Goal: Task Accomplishment & Management: Manage account settings

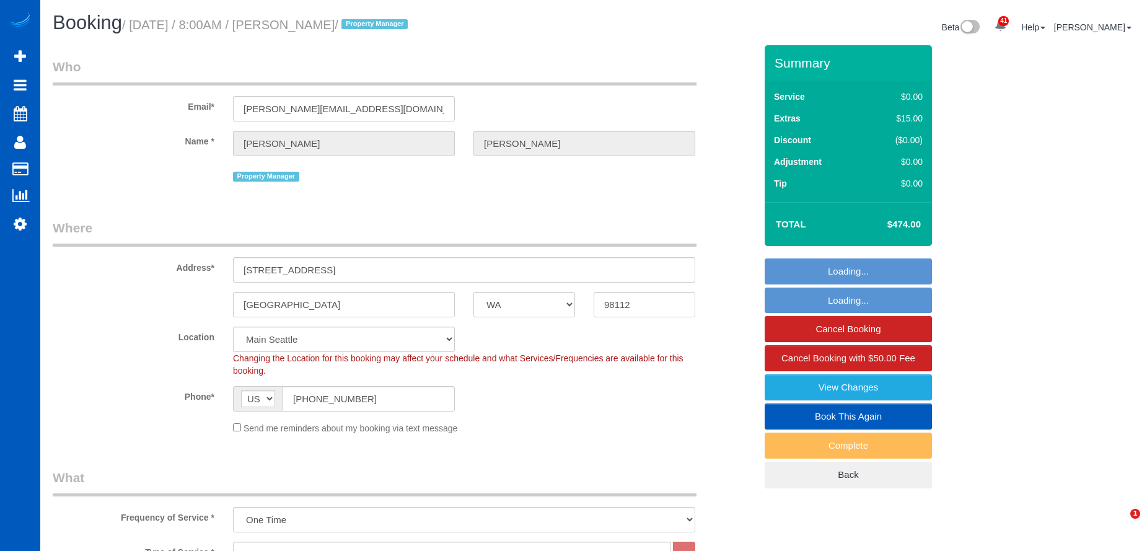
select select "WA"
select select "199"
select select "1501"
select select "3"
select select "2"
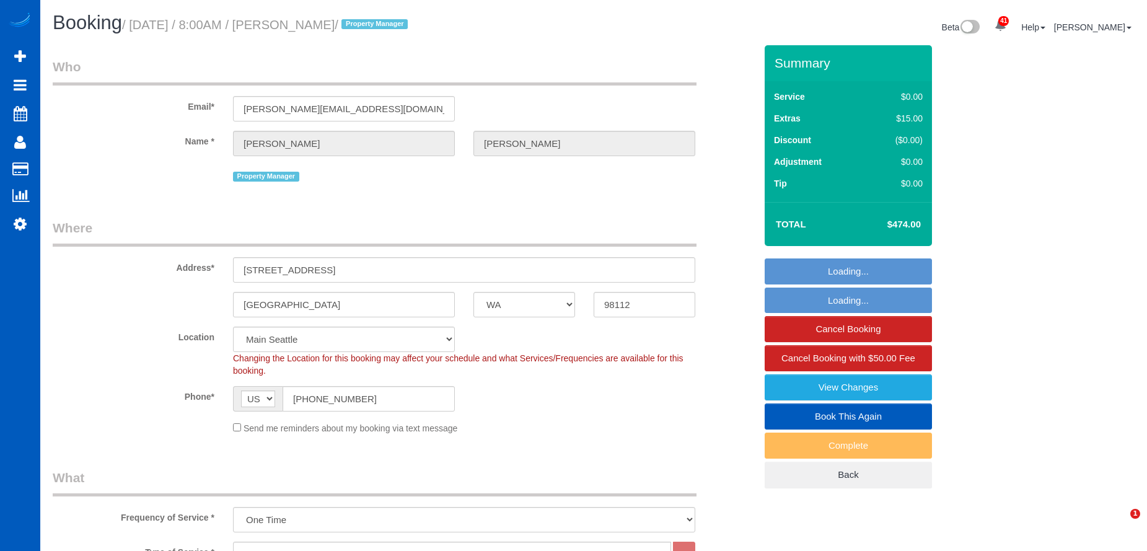
select select "spot1"
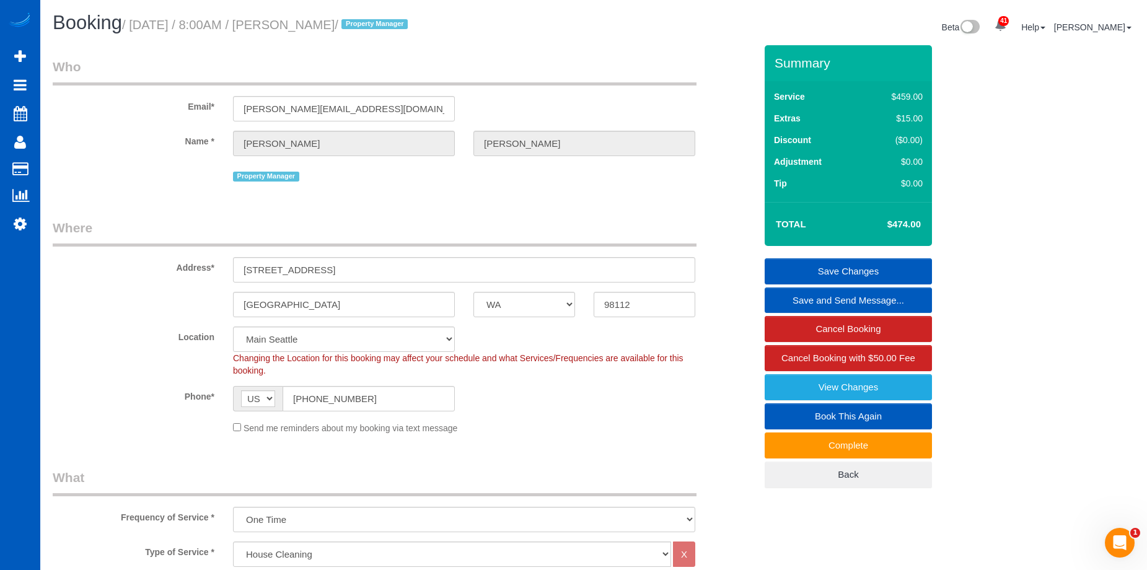
drag, startPoint x: 314, startPoint y: 22, endPoint x: 387, endPoint y: 22, distance: 73.1
click at [387, 22] on small "/ September 30, 2025 / 8:00AM / Adolfo Martell / Property Manager" at bounding box center [266, 25] width 289 height 14
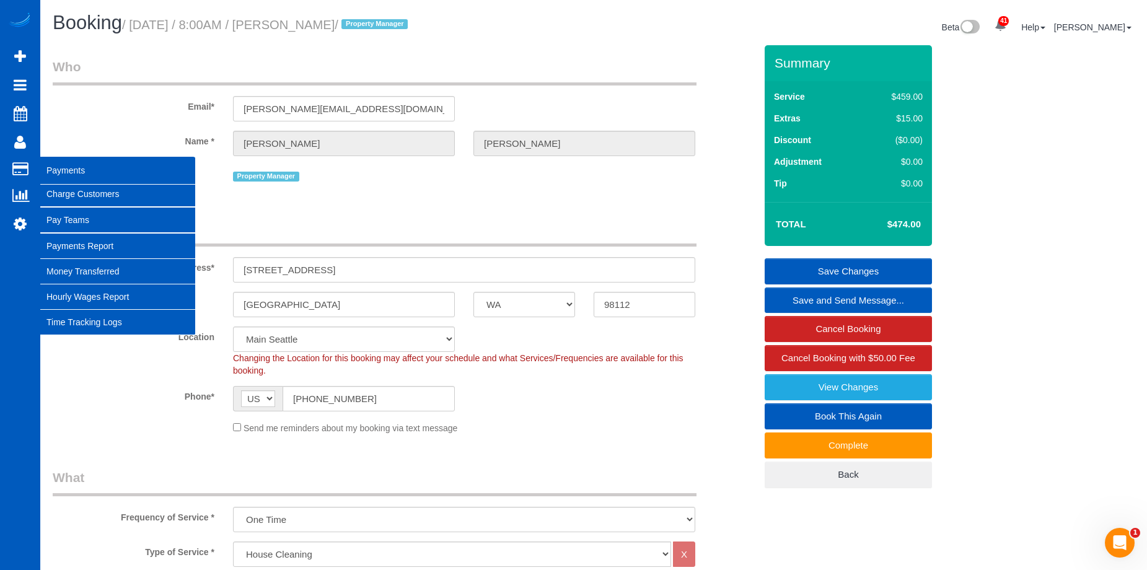
copy small "Adolfo Martell"
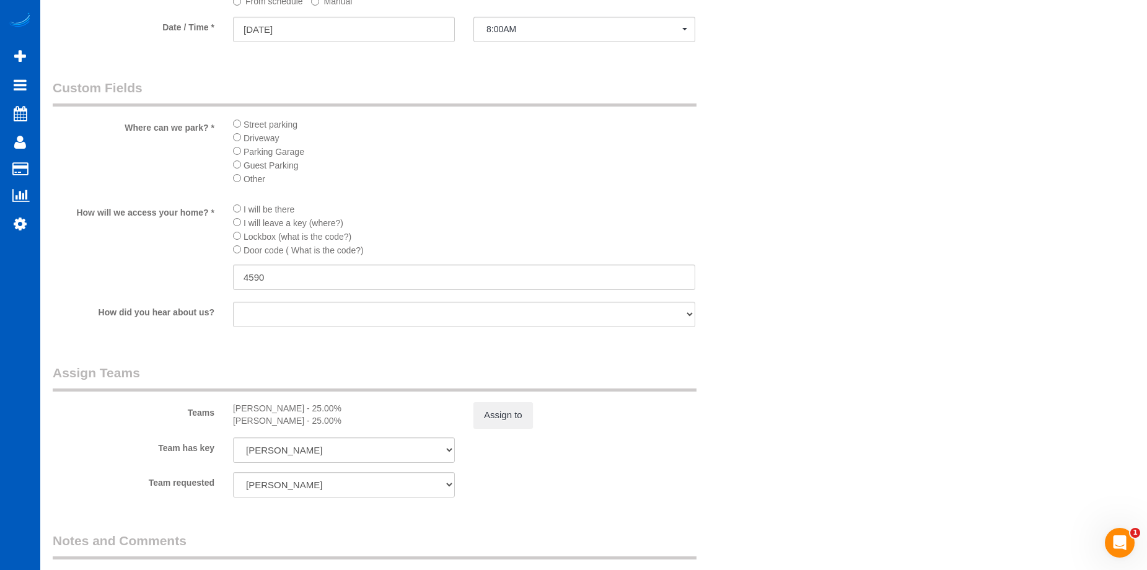
scroll to position [1302, 0]
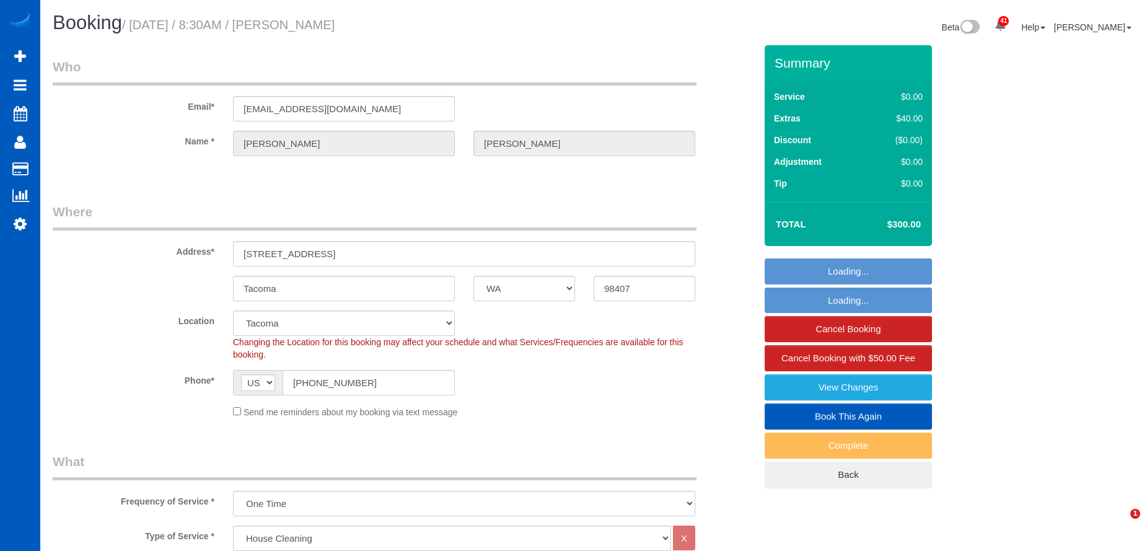
select select "WA"
select select "199"
select select "1501"
select select "2"
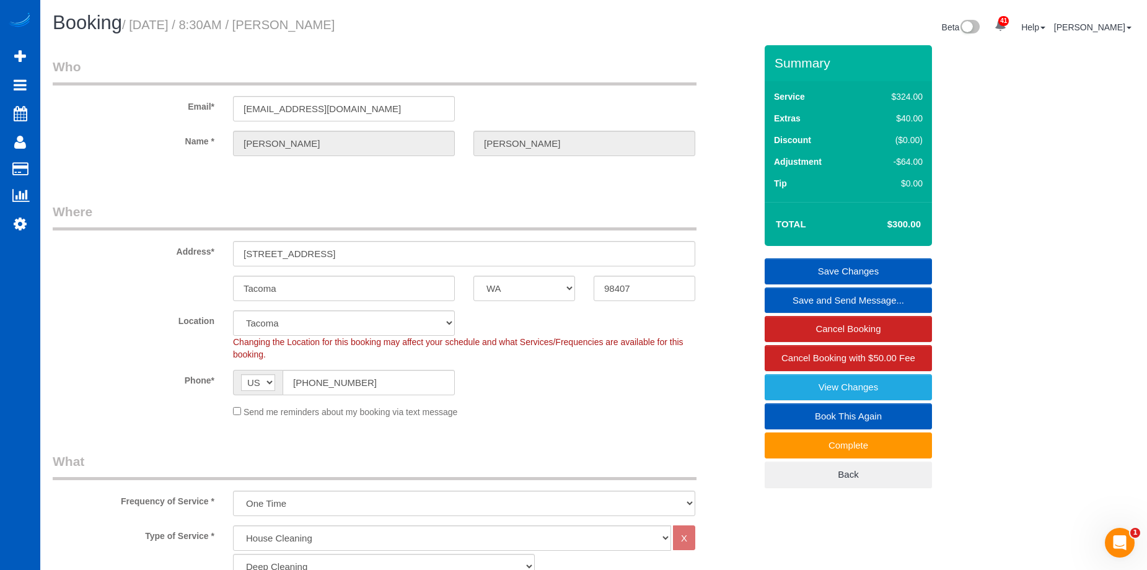
drag, startPoint x: 312, startPoint y: 19, endPoint x: 319, endPoint y: 77, distance: 58.7
click at [491, 27] on h1 "Booking / September 30, 2025 / 8:30AM / Caroline Lahman" at bounding box center [319, 22] width 532 height 21
copy small "Caroline Lahman"
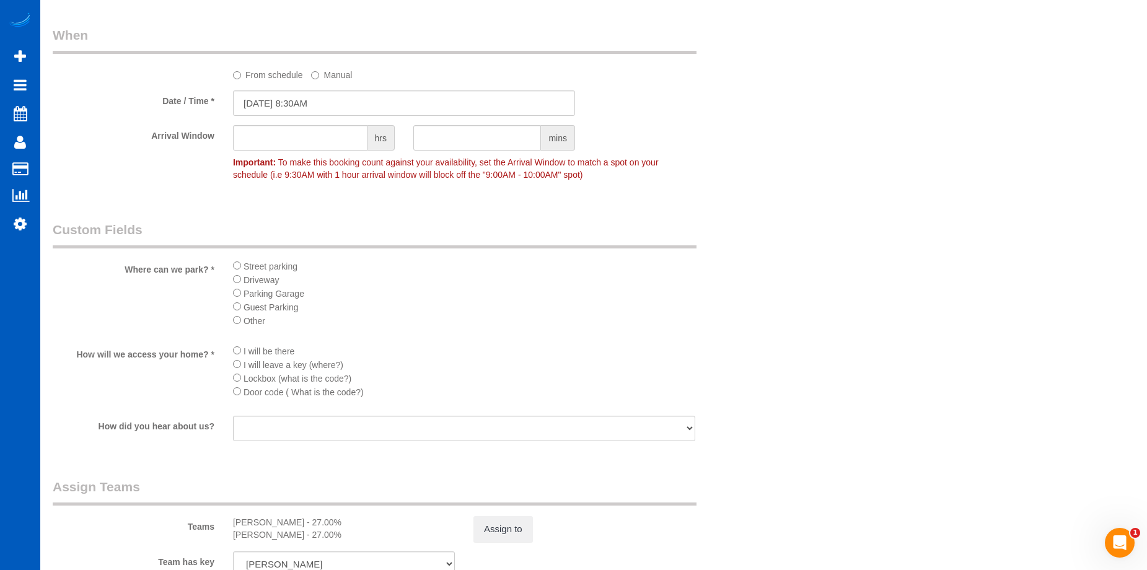
scroll to position [1364, 0]
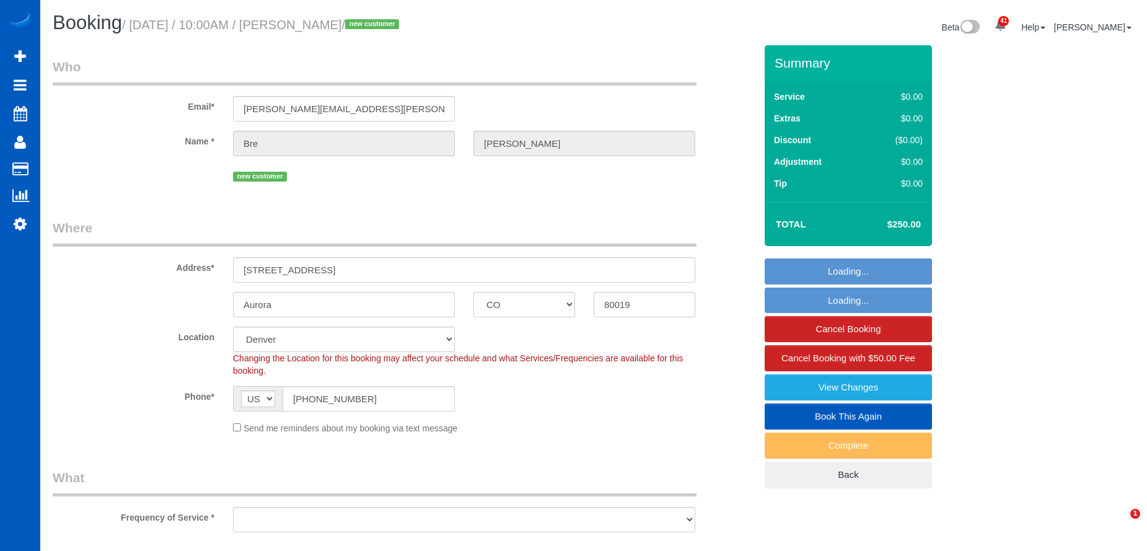
select select "CO"
select select "199"
select select "object:1176"
select select "spot1"
select select "object:1181"
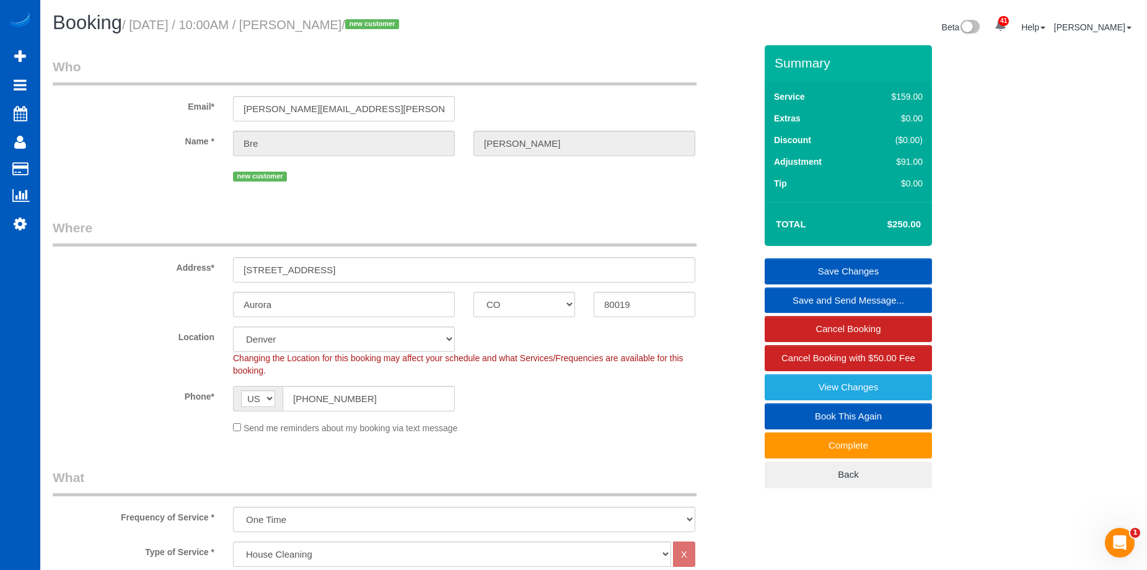
drag, startPoint x: 320, startPoint y: 23, endPoint x: 249, endPoint y: 84, distance: 93.6
click at [364, 27] on small "/ September 30, 2025 / 10:00AM / Bre Coe / new customer" at bounding box center [262, 25] width 281 height 14
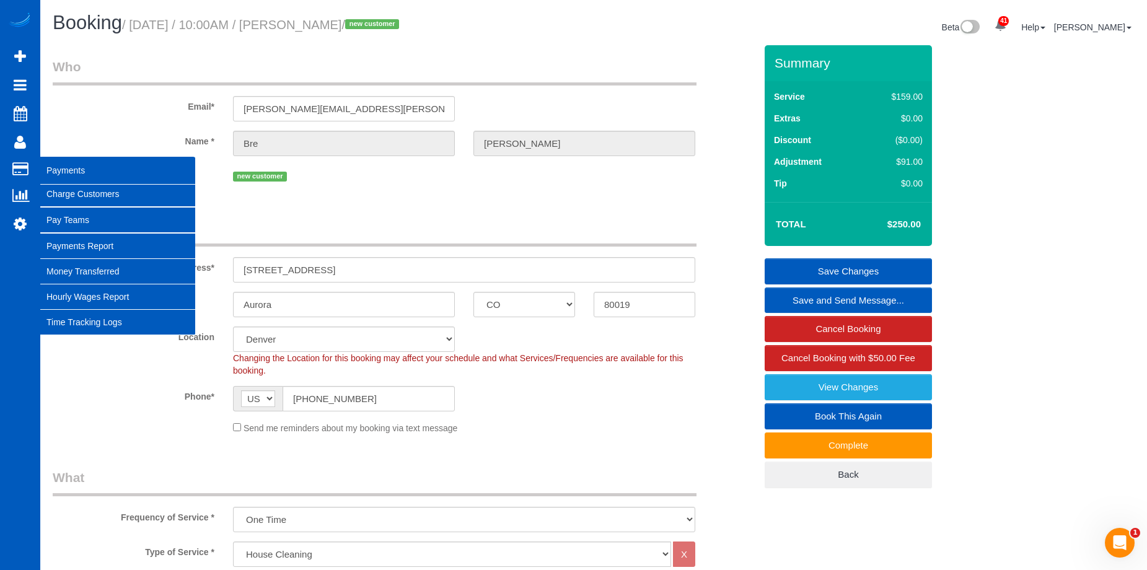
copy small "Bre Coe"
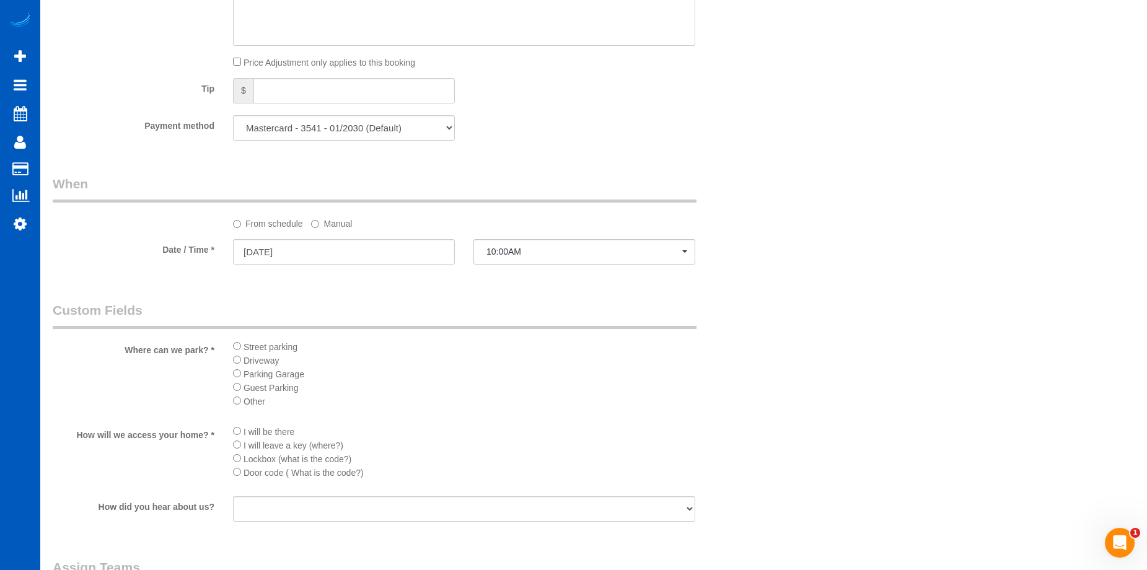
scroll to position [1240, 0]
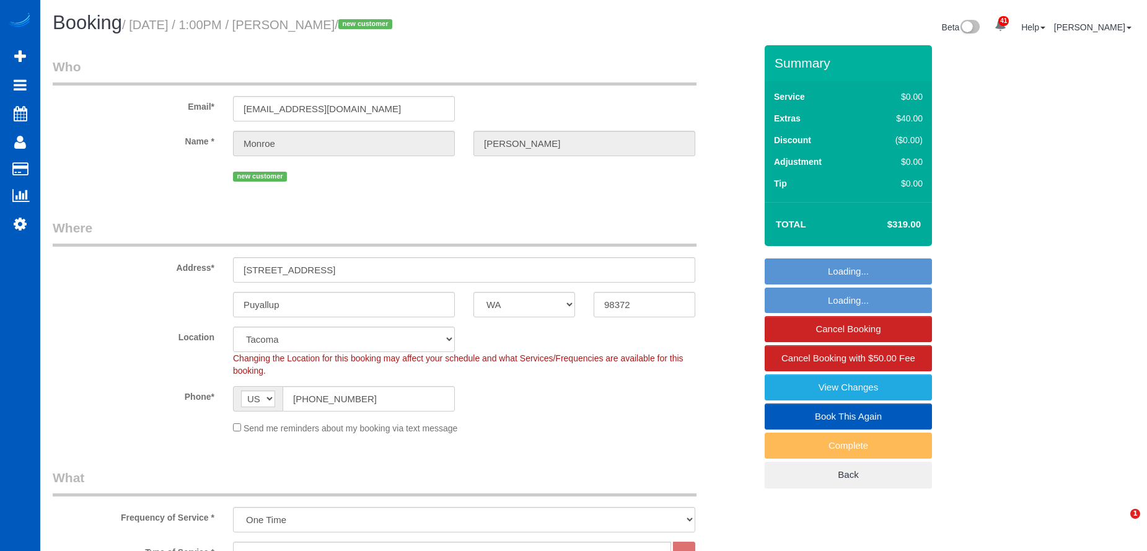
select select "WA"
select select "199"
select select "1001"
select select "2"
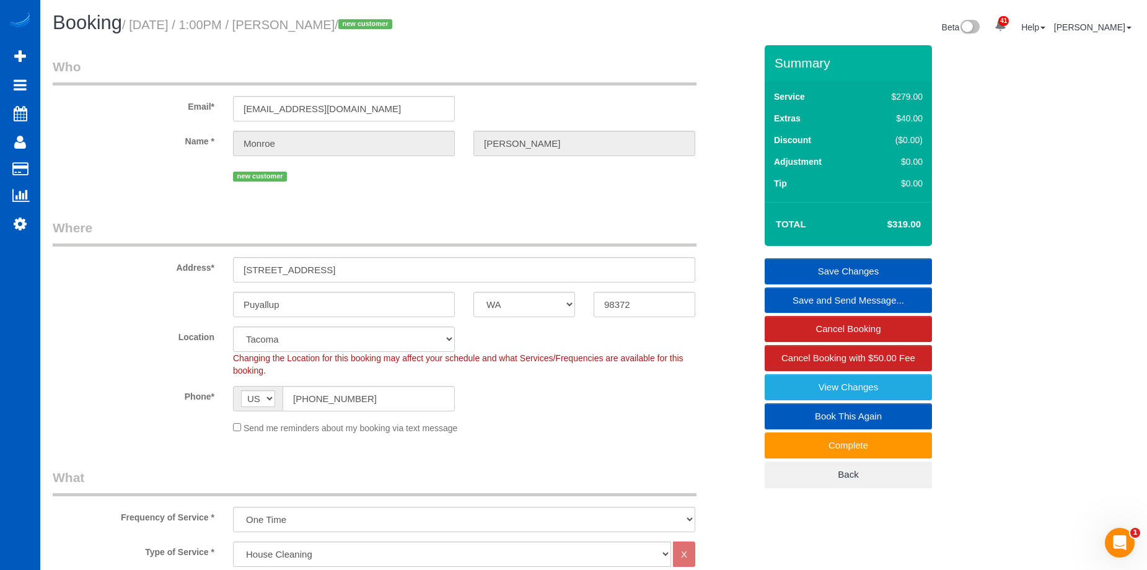
drag, startPoint x: 310, startPoint y: 27, endPoint x: 387, endPoint y: 25, distance: 77.5
click at [387, 25] on small "/ [DATE] / 1:00PM / [PERSON_NAME] / new customer" at bounding box center [259, 25] width 274 height 14
copy small "[PERSON_NAME]"
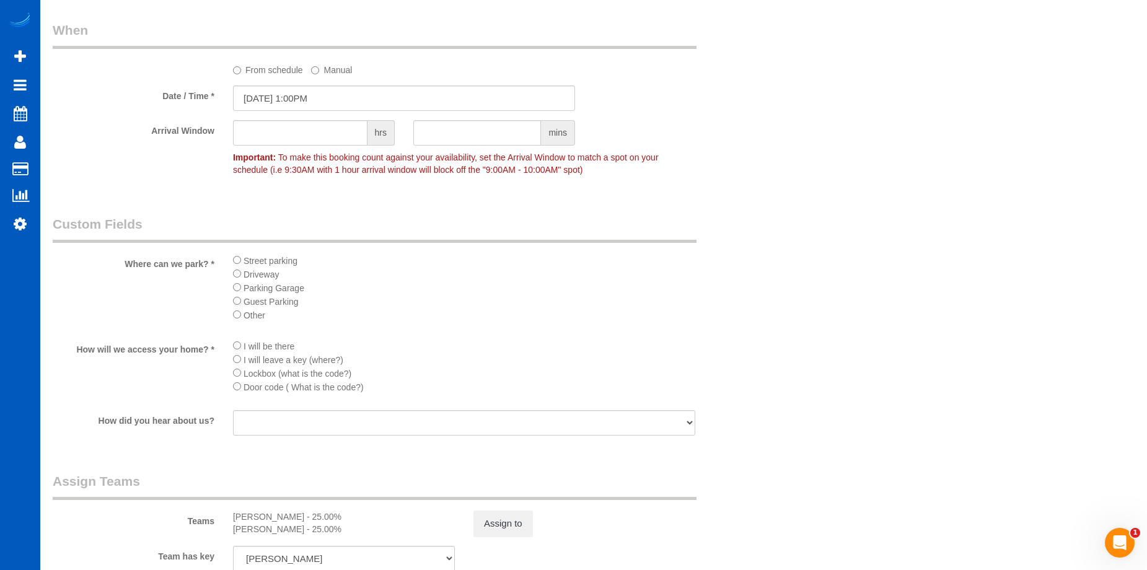
scroll to position [1364, 0]
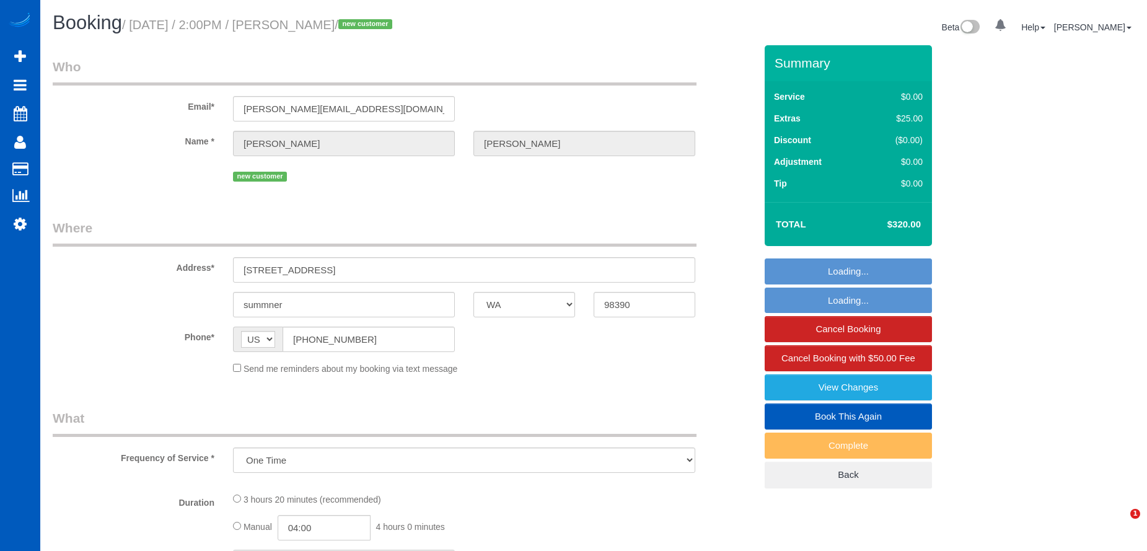
select select "WA"
select select "string:fspay-144dae1b-7c53-4ebf-a8cc-0d7c93810670"
select select "199"
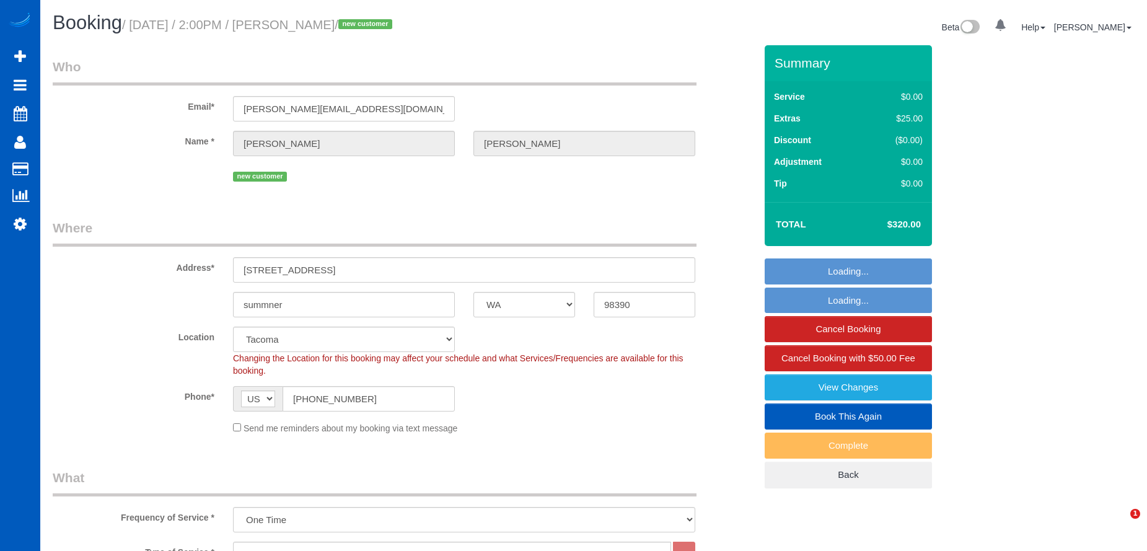
select select "spot1"
select select
select select "object:1207"
select select "spot12"
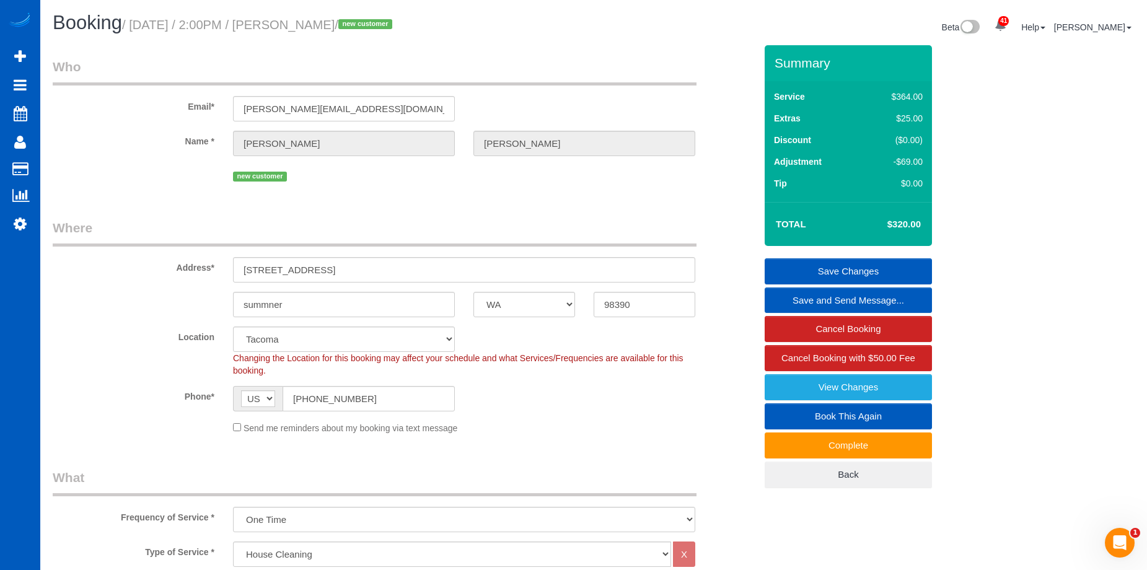
drag, startPoint x: 311, startPoint y: 19, endPoint x: 414, endPoint y: 27, distance: 103.3
click at [396, 27] on small "/ September 30, 2025 / 2:00PM / Amanda Gamache / new customer" at bounding box center [259, 25] width 274 height 14
copy small "Amanda Gamache"
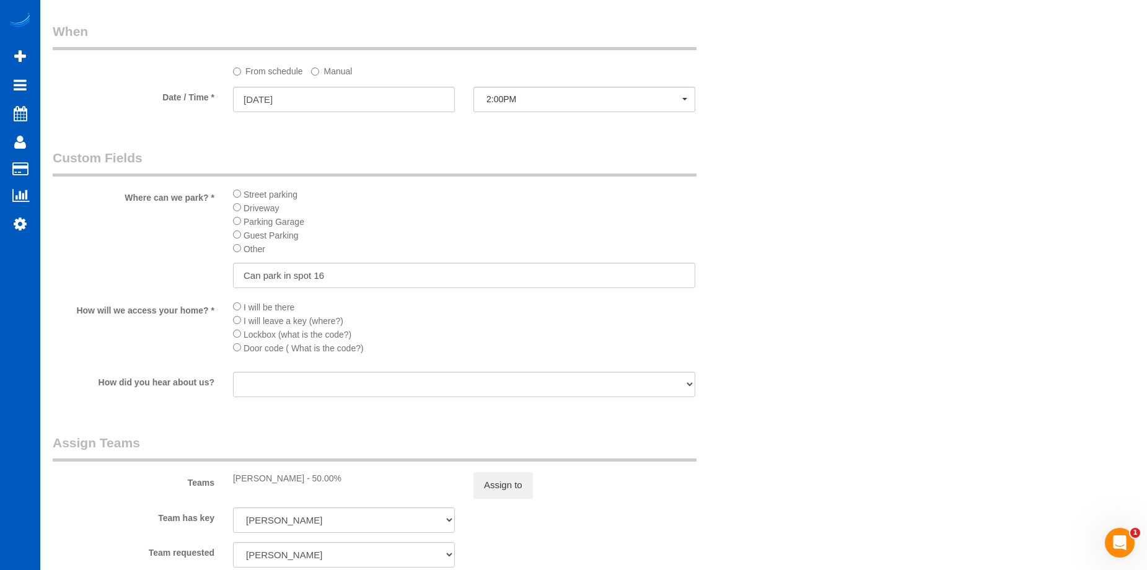
scroll to position [1240, 0]
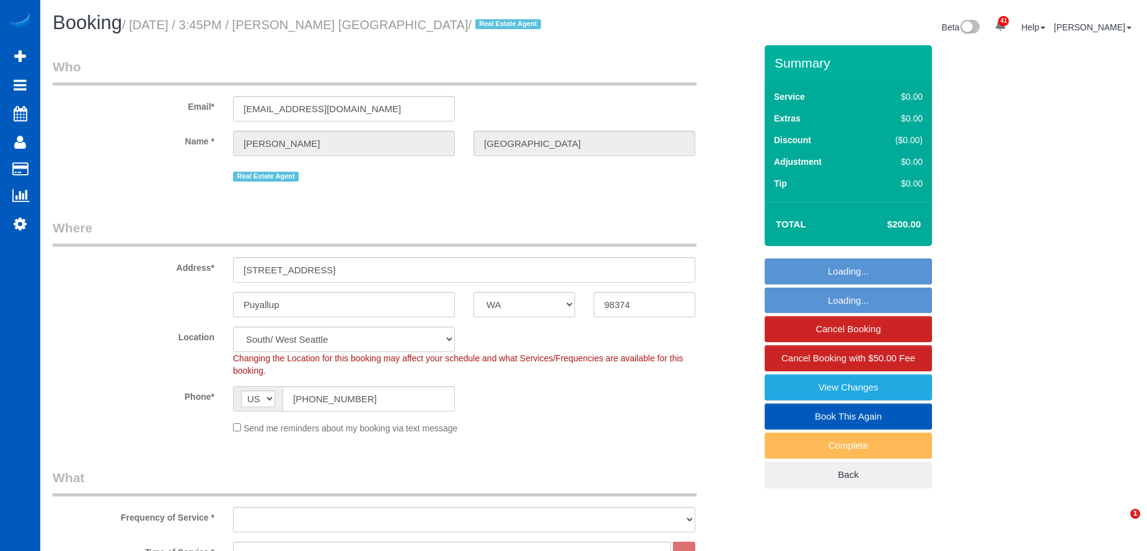
select select "WA"
select select "199"
select select "object:1070"
select select "864"
select select "1501"
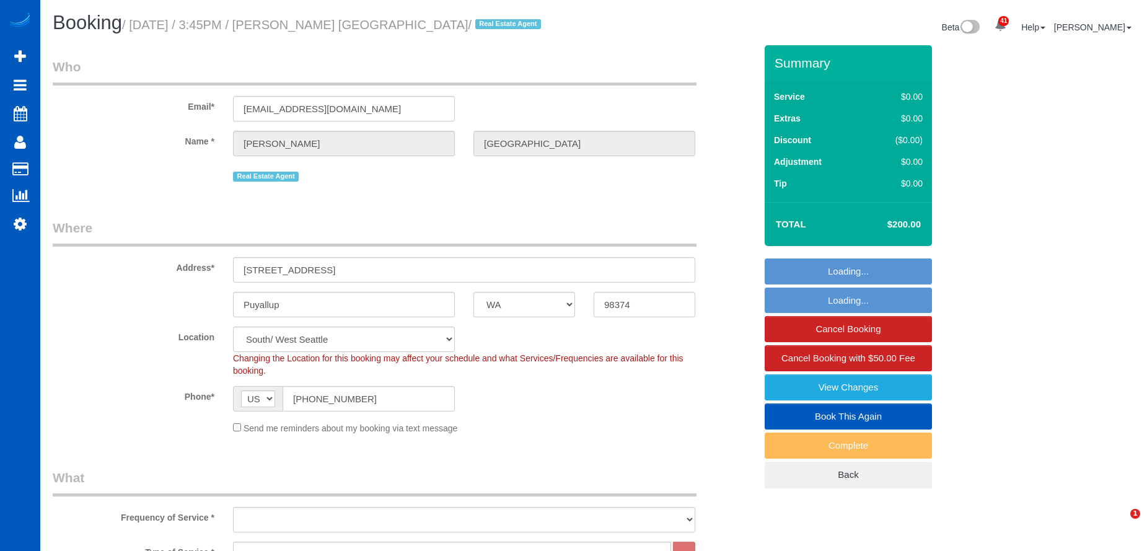
select select "3"
select select "2"
select select "object:1210"
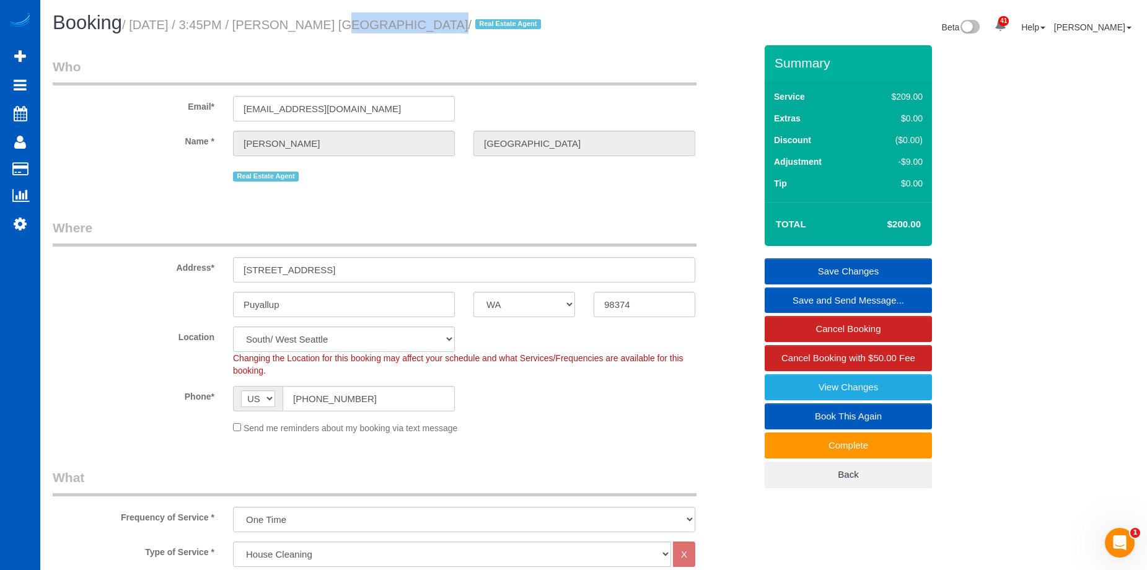
drag, startPoint x: 314, startPoint y: 24, endPoint x: 400, endPoint y: 30, distance: 86.4
click at [400, 30] on small "/ September 30, 2025 / 3:45PM / Margie Portugal / Real Estate Agent" at bounding box center [333, 25] width 423 height 14
copy small "Margie Portugal"
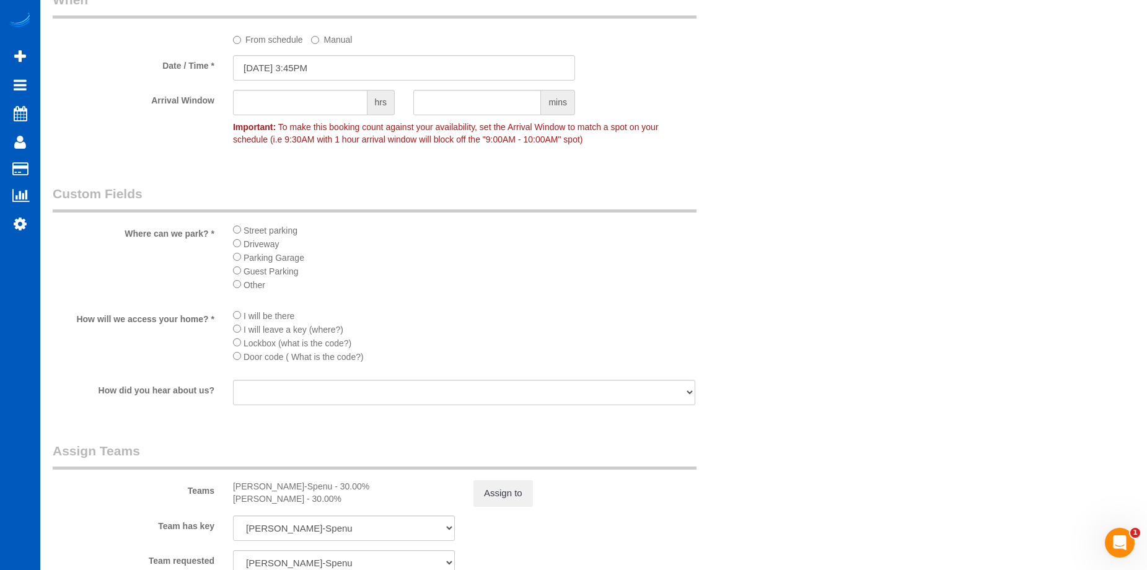
scroll to position [1364, 0]
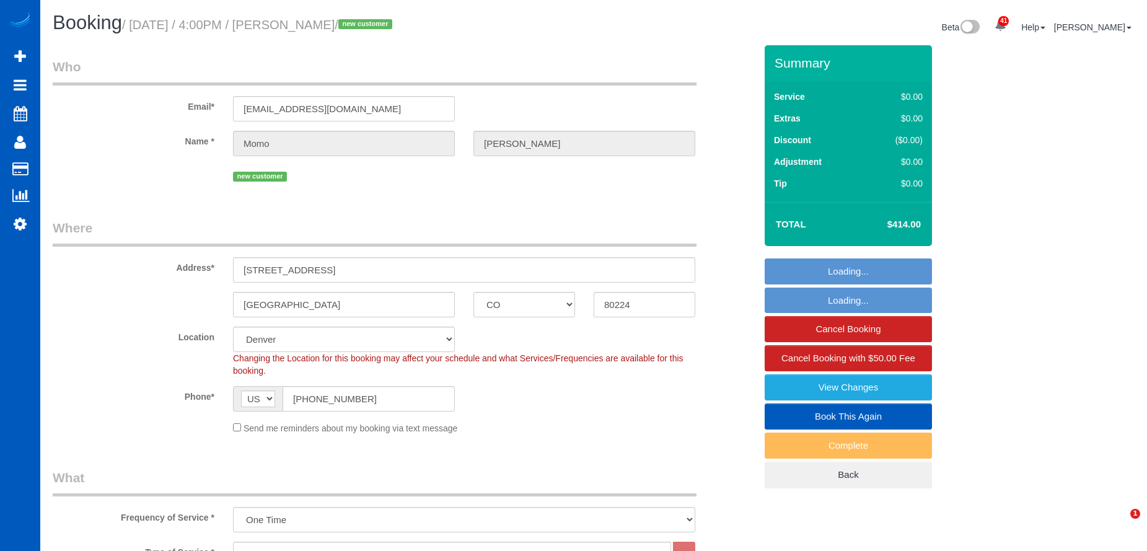
select select "CO"
select select "199"
select select "1001"
select select "2"
select select "3"
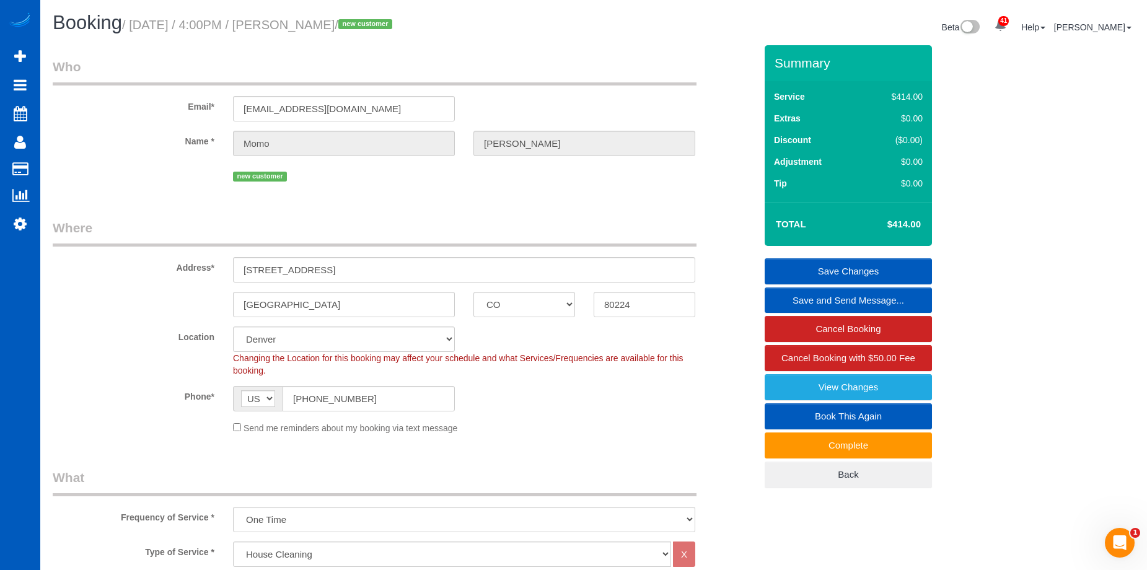
drag, startPoint x: 312, startPoint y: 26, endPoint x: 385, endPoint y: 24, distance: 72.6
click at [385, 24] on small "/ September 30, 2025 / 4:00PM / Momo Keogh / new customer" at bounding box center [259, 25] width 274 height 14
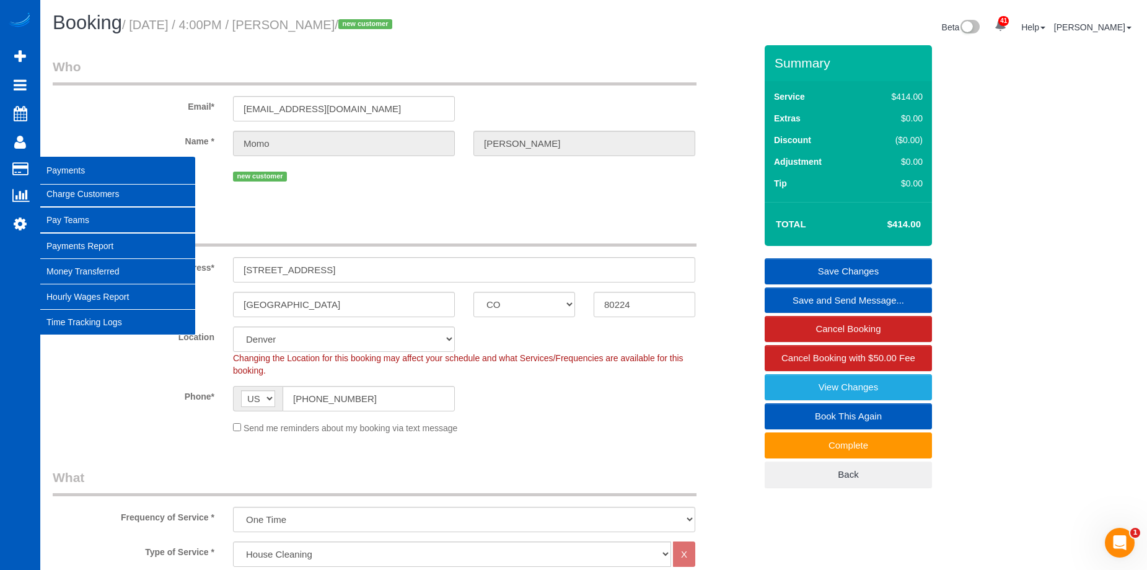
copy small "Momo Keogh"
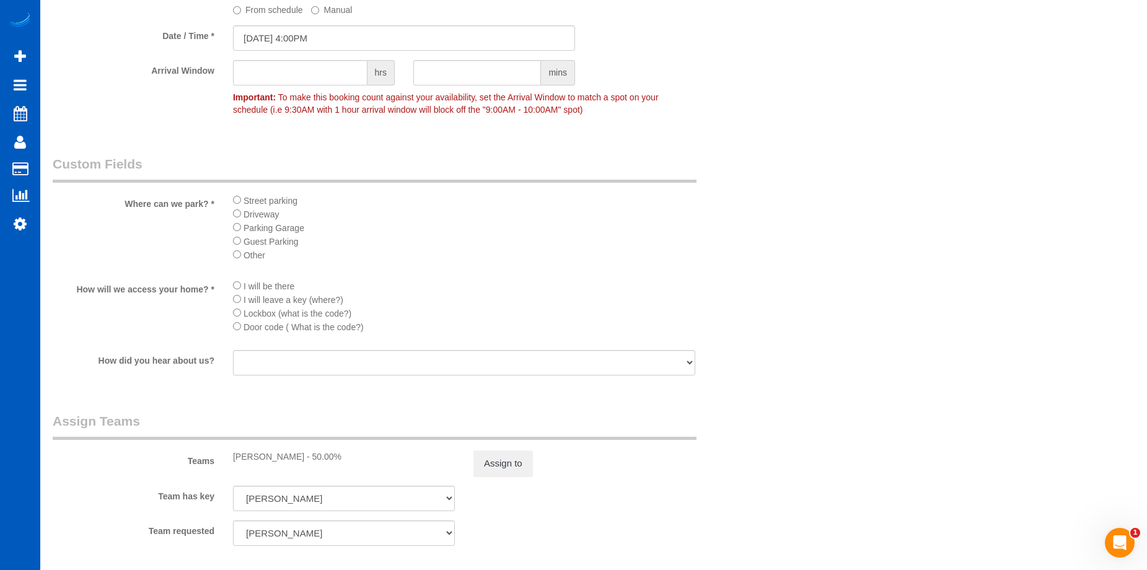
scroll to position [1426, 0]
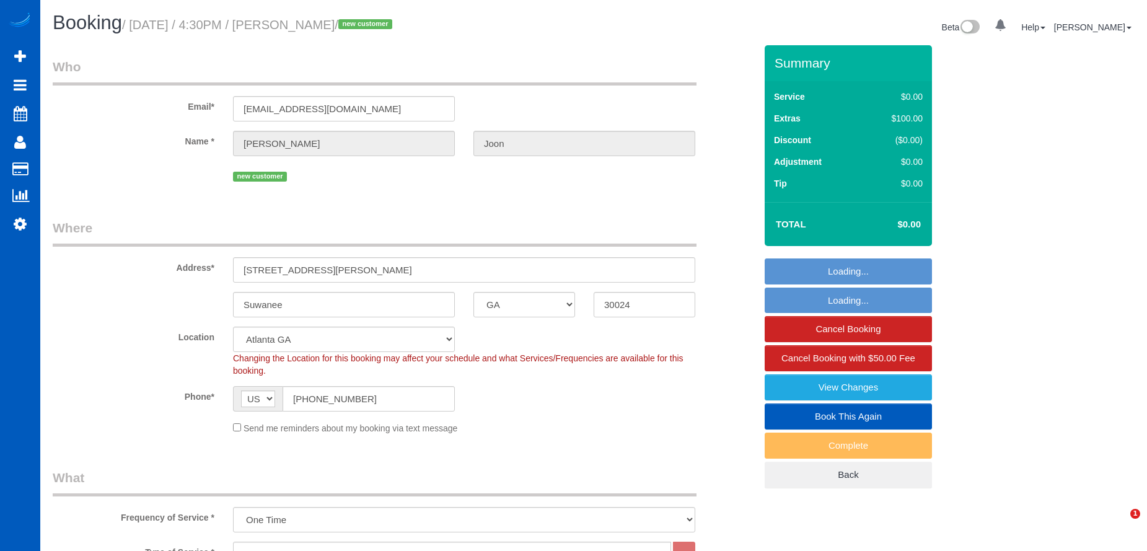
select select "GA"
select select "199"
select select "object:1189"
select select "3001"
select select "5"
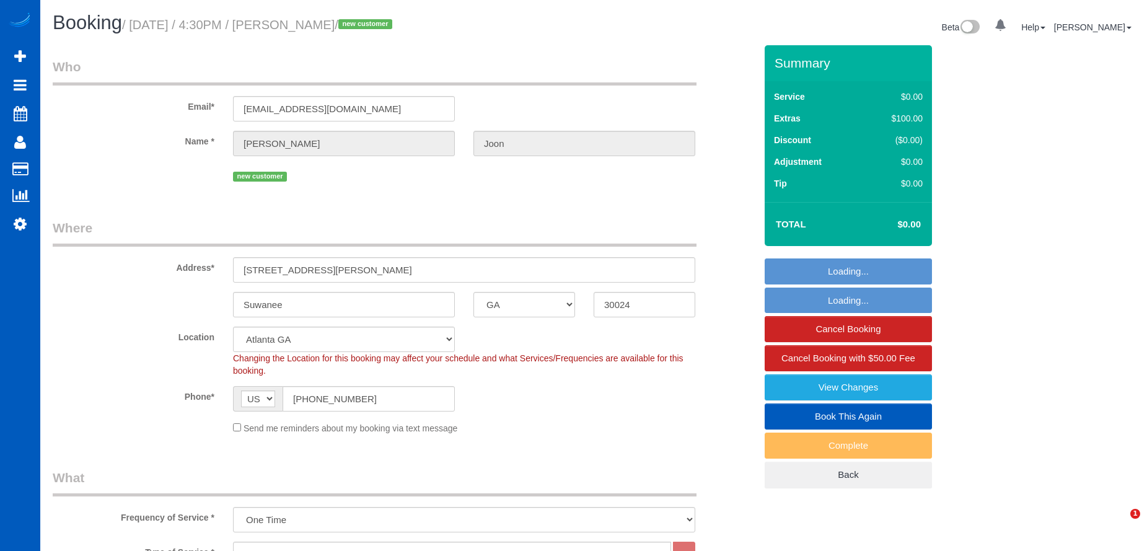
select select "4"
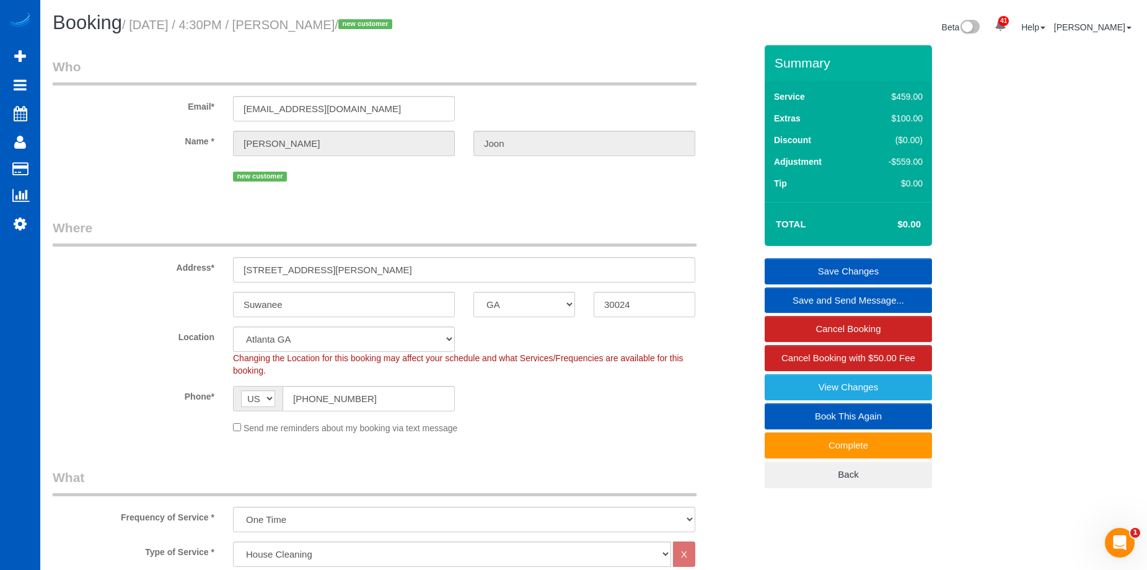
drag, startPoint x: 311, startPoint y: 25, endPoint x: 369, endPoint y: 30, distance: 57.8
click at [369, 30] on small "/ September 30, 2025 / 4:30PM / Jinny Joon / new customer" at bounding box center [259, 25] width 274 height 14
copy small "Jinny Joon"
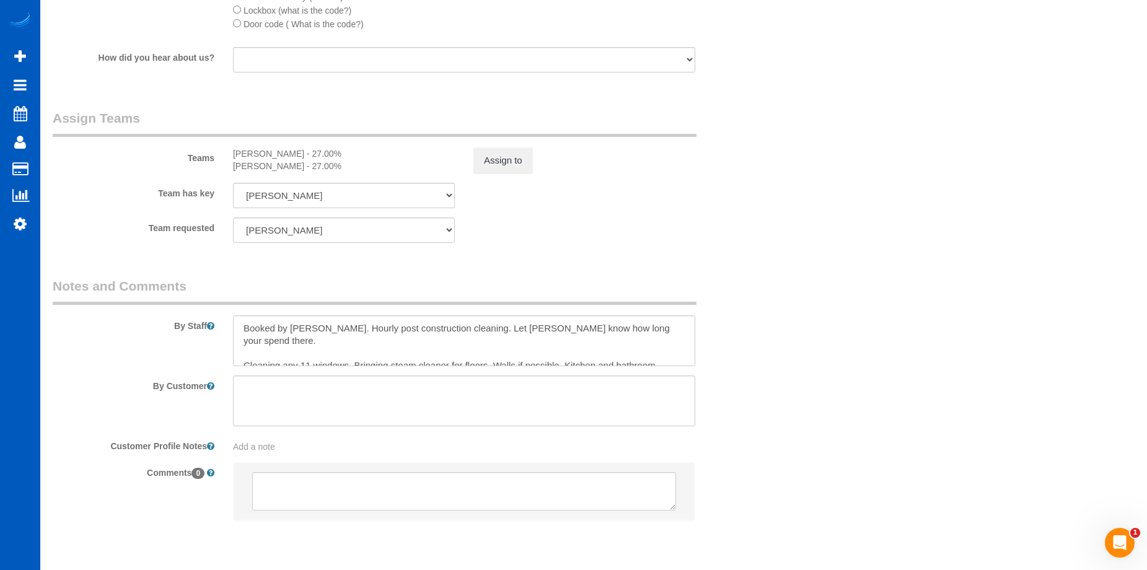
scroll to position [1597, 0]
